Goal: Task Accomplishment & Management: Use online tool/utility

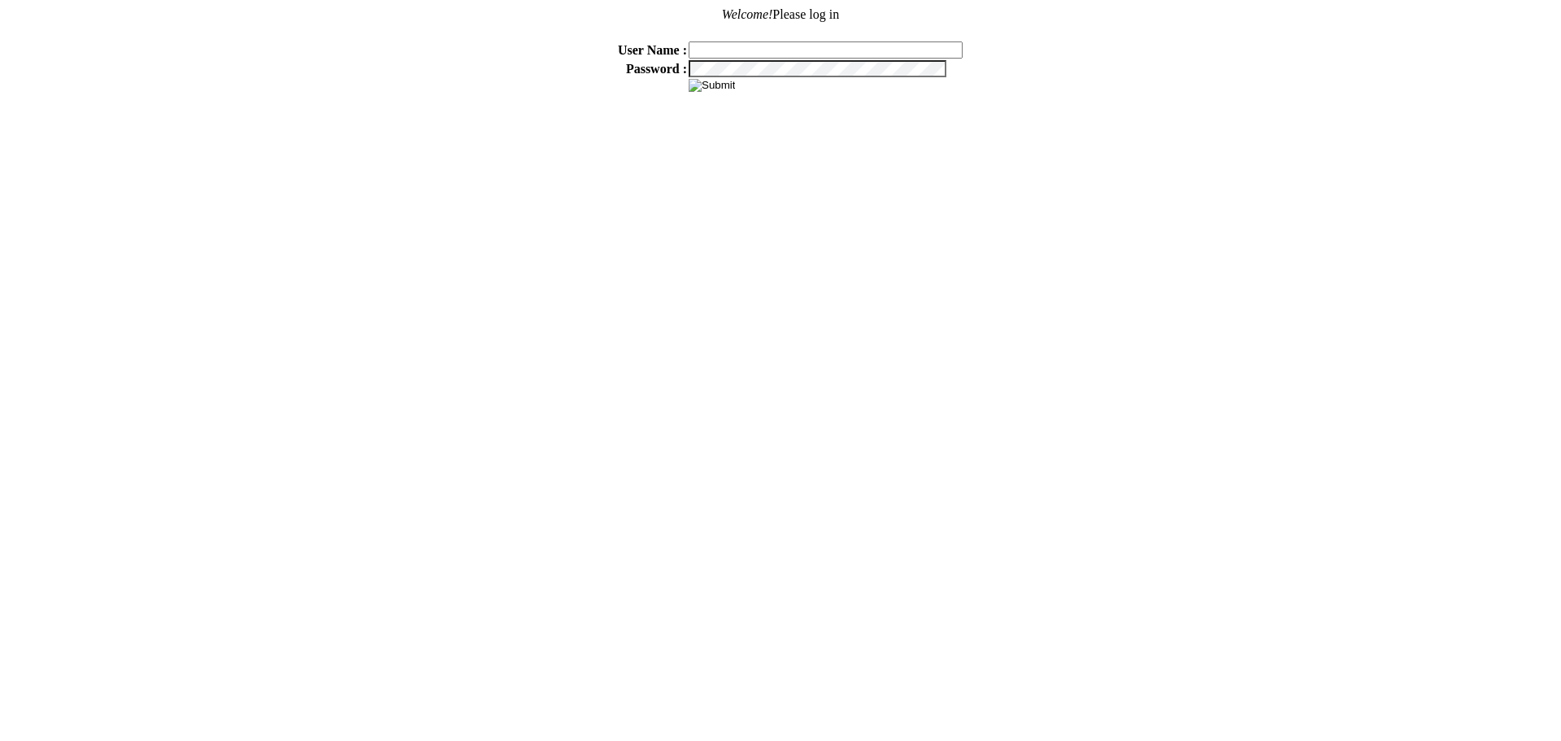
click at [723, 46] on input "text" at bounding box center [826, 49] width 274 height 17
type input "kdorton"
click at [704, 85] on input "image" at bounding box center [712, 85] width 46 height 13
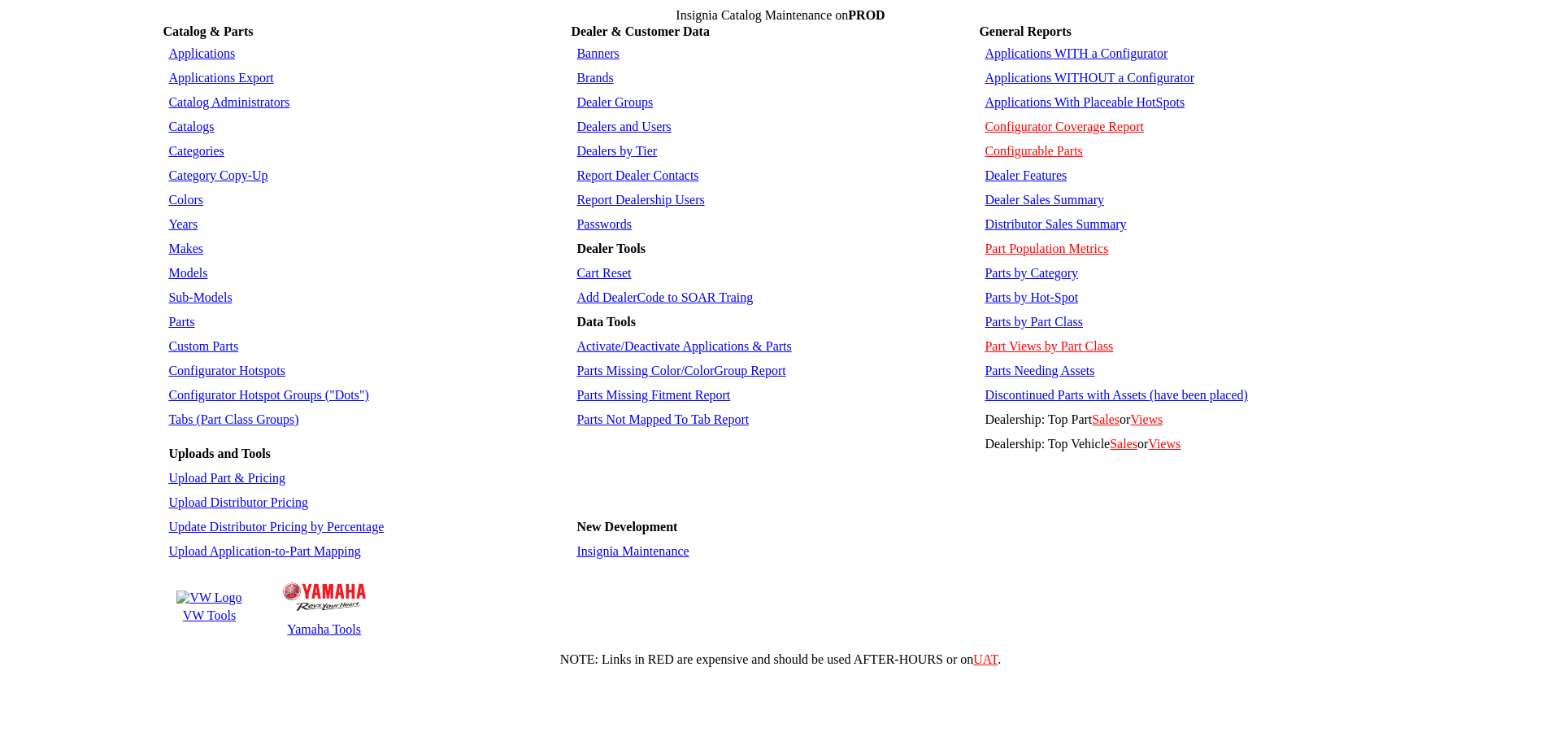
click at [207, 590] on img at bounding box center [208, 597] width 65 height 15
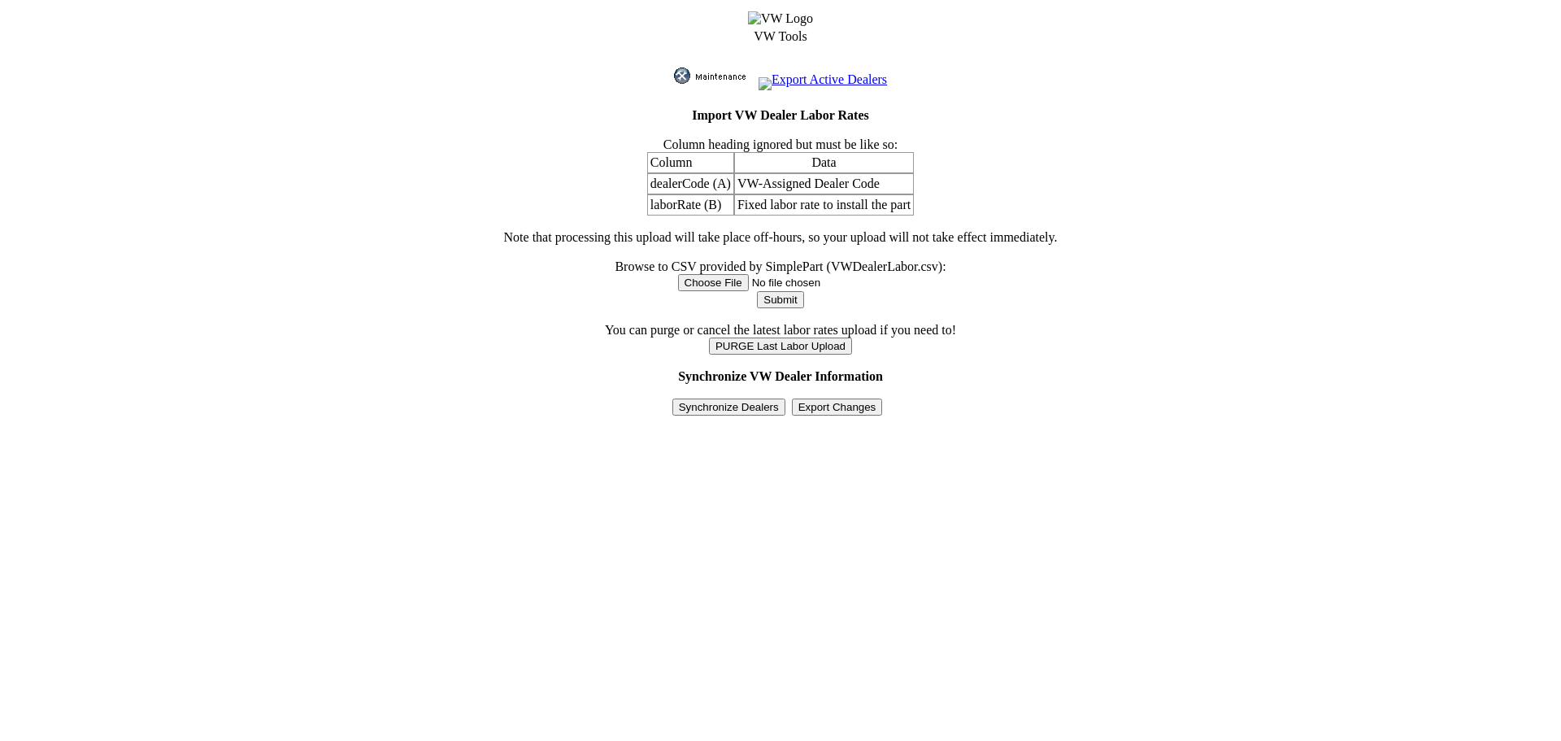
click at [751, 398] on input "Synchronize Dealers" at bounding box center [729, 406] width 113 height 17
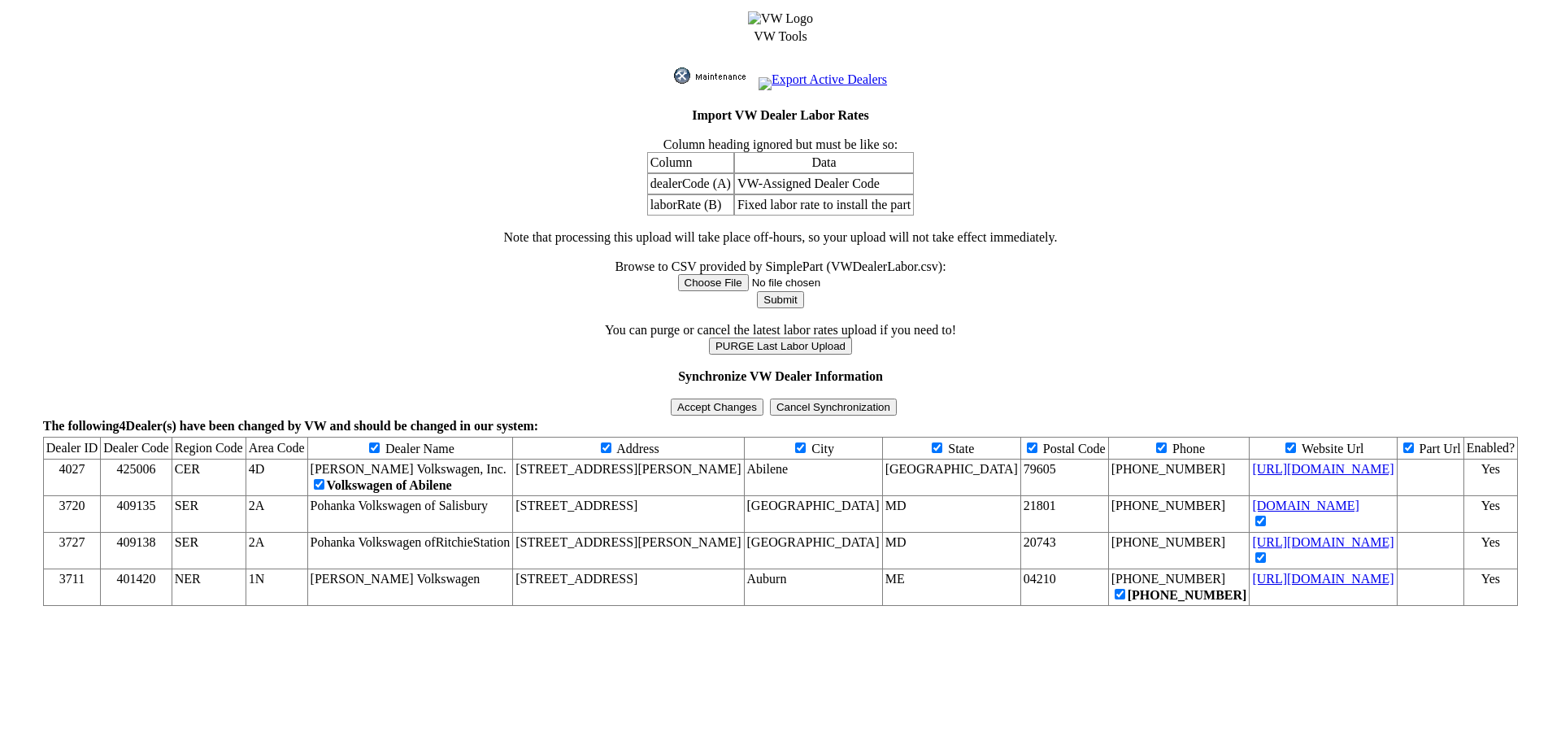
click at [731, 398] on input "Accept Changes" at bounding box center [717, 406] width 93 height 17
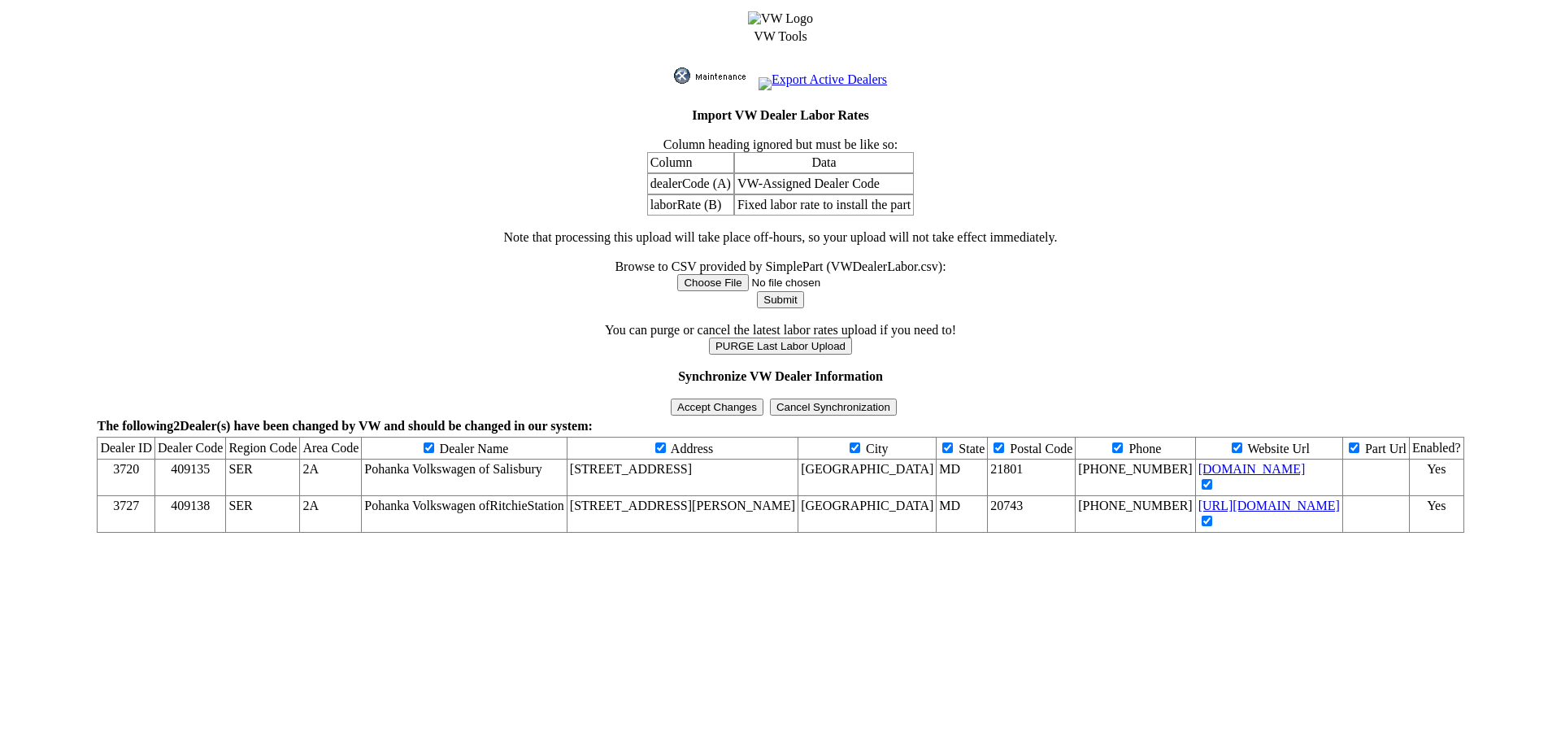
click at [731, 398] on input "Accept Changes" at bounding box center [717, 406] width 93 height 17
click at [272, 258] on td "Column heading ignored but must be like so: Column Data dealerCode (A) VW-Assig…" at bounding box center [780, 246] width 1369 height 219
click at [807, 72] on link "Export Active Dealers" at bounding box center [823, 79] width 128 height 14
click at [674, 67] on img at bounding box center [714, 75] width 81 height 16
